Goal: Task Accomplishment & Management: Manage account settings

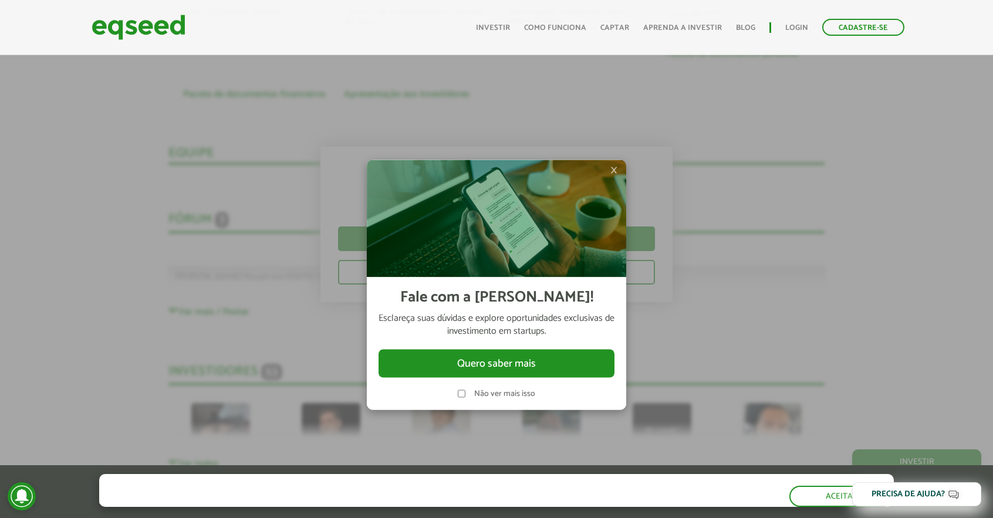
click at [619, 174] on img at bounding box center [496, 218] width 259 height 117
click at [613, 169] on span "×" at bounding box center [613, 170] width 7 height 14
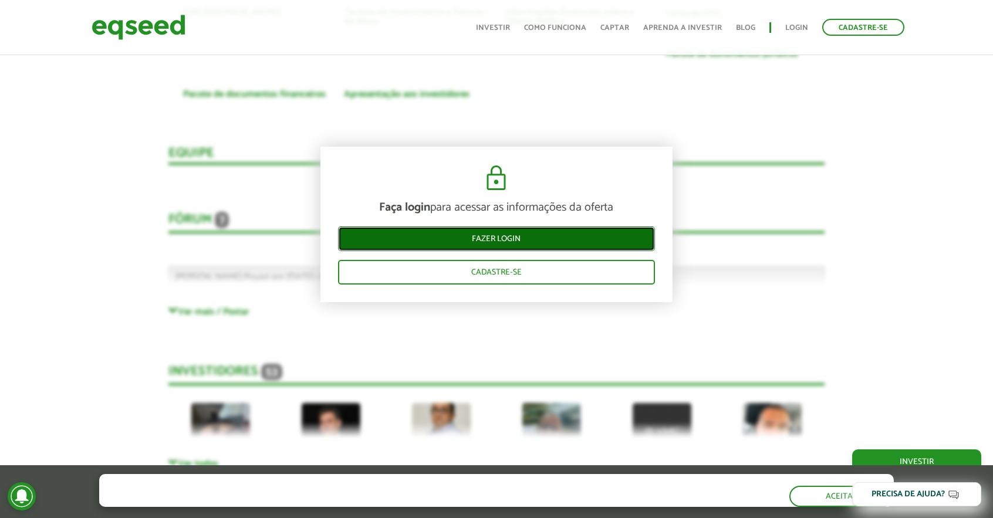
click at [518, 244] on link "Fazer login" at bounding box center [496, 239] width 317 height 25
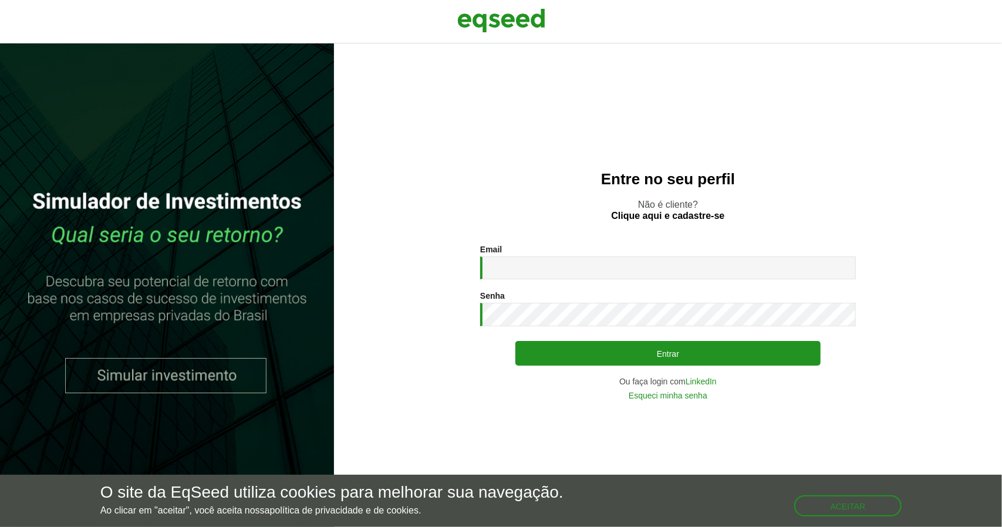
click at [511, 266] on input "Email *" at bounding box center [668, 267] width 376 height 23
type input "**********"
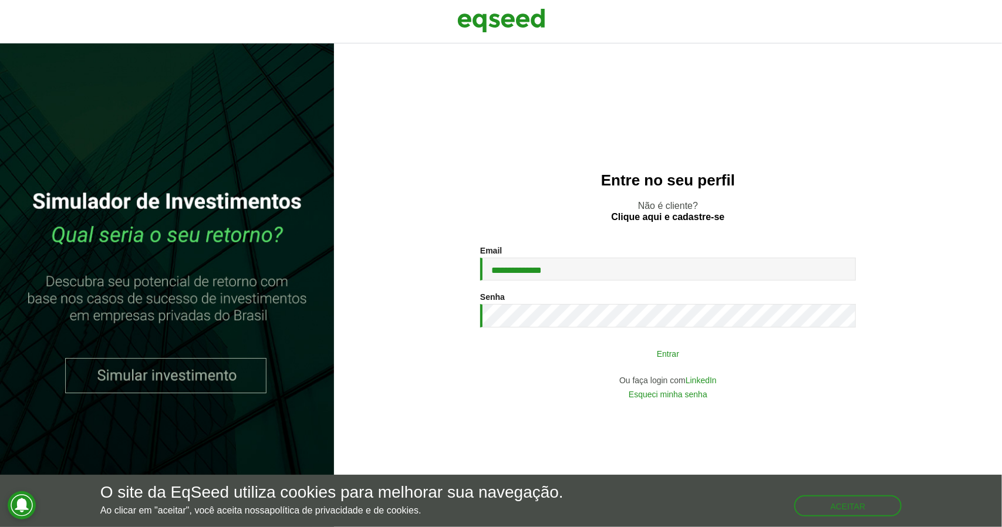
click at [626, 353] on button "Entrar" at bounding box center [667, 353] width 305 height 22
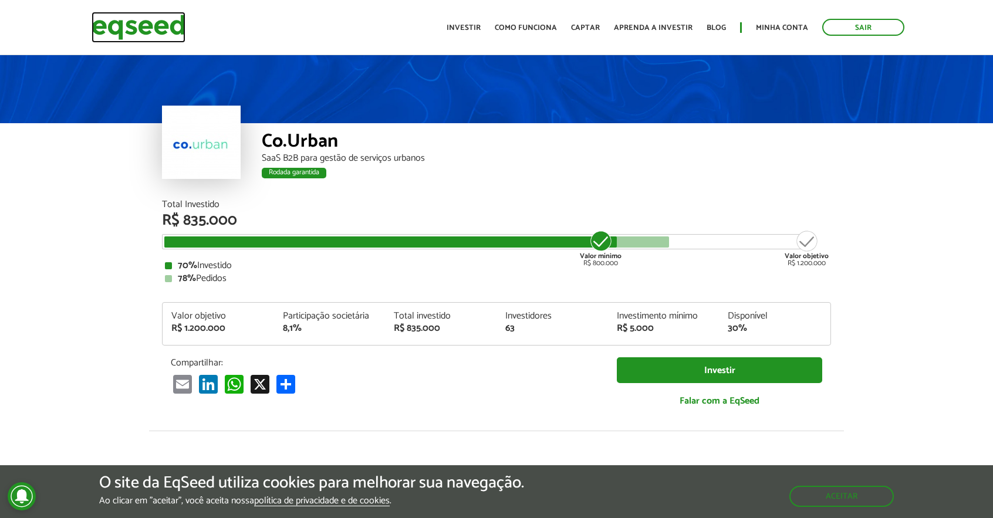
click at [170, 34] on img at bounding box center [139, 27] width 94 height 31
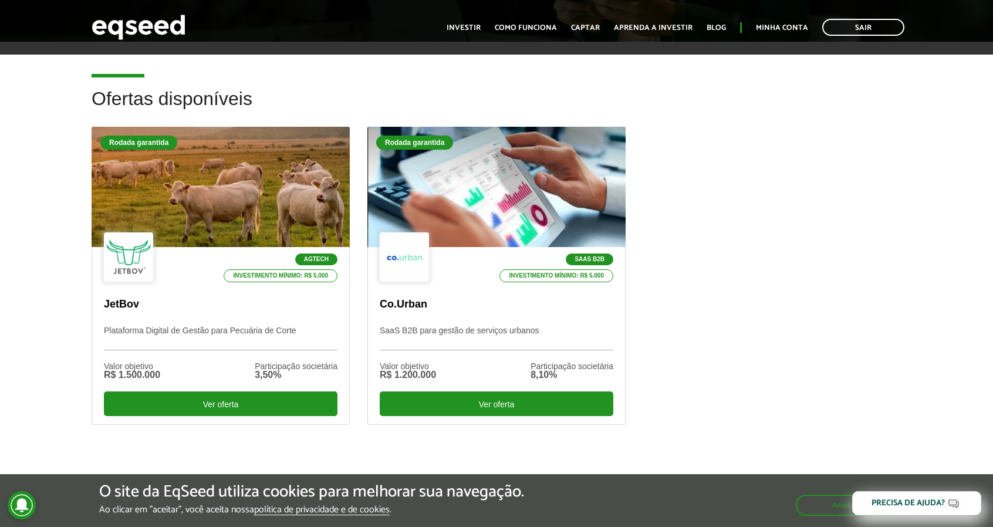
scroll to position [296, 0]
